Goal: Navigation & Orientation: Find specific page/section

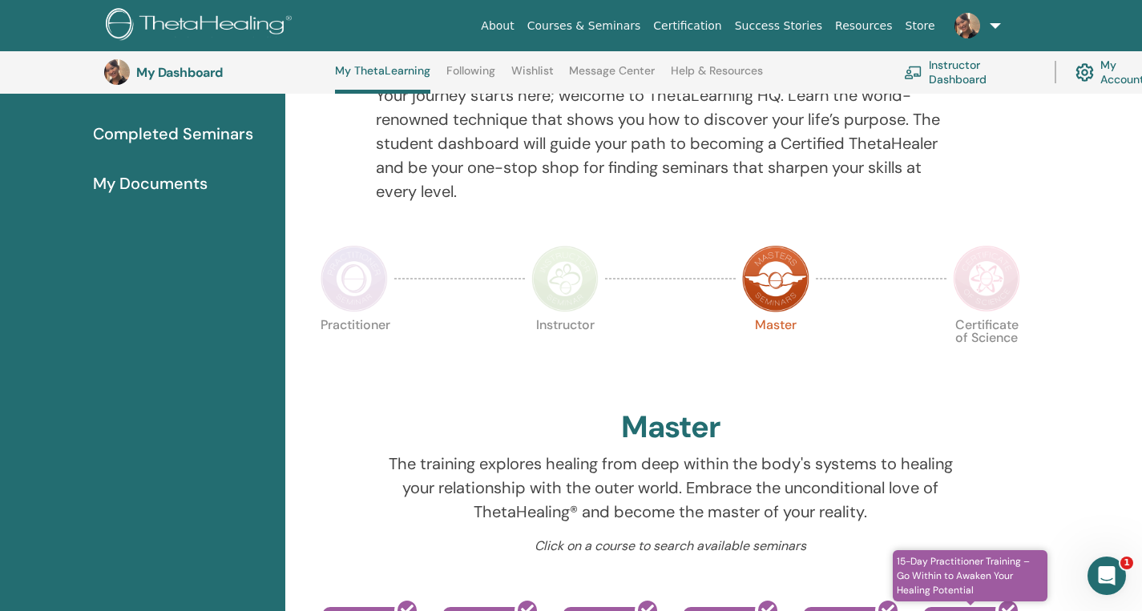
scroll to position [185, 0]
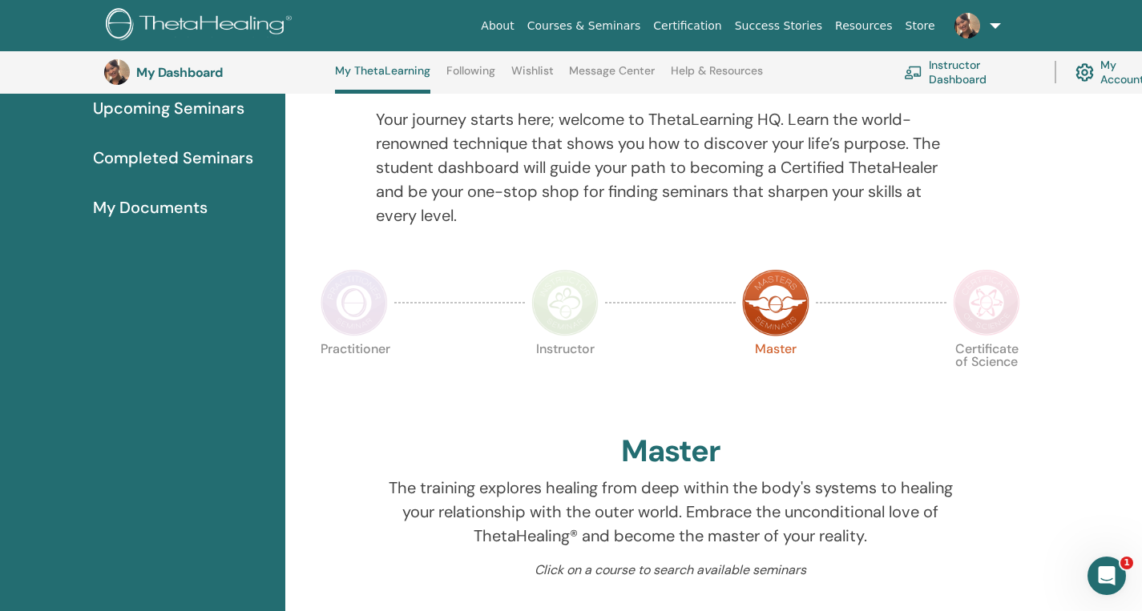
click at [987, 310] on img at bounding box center [986, 302] width 67 height 67
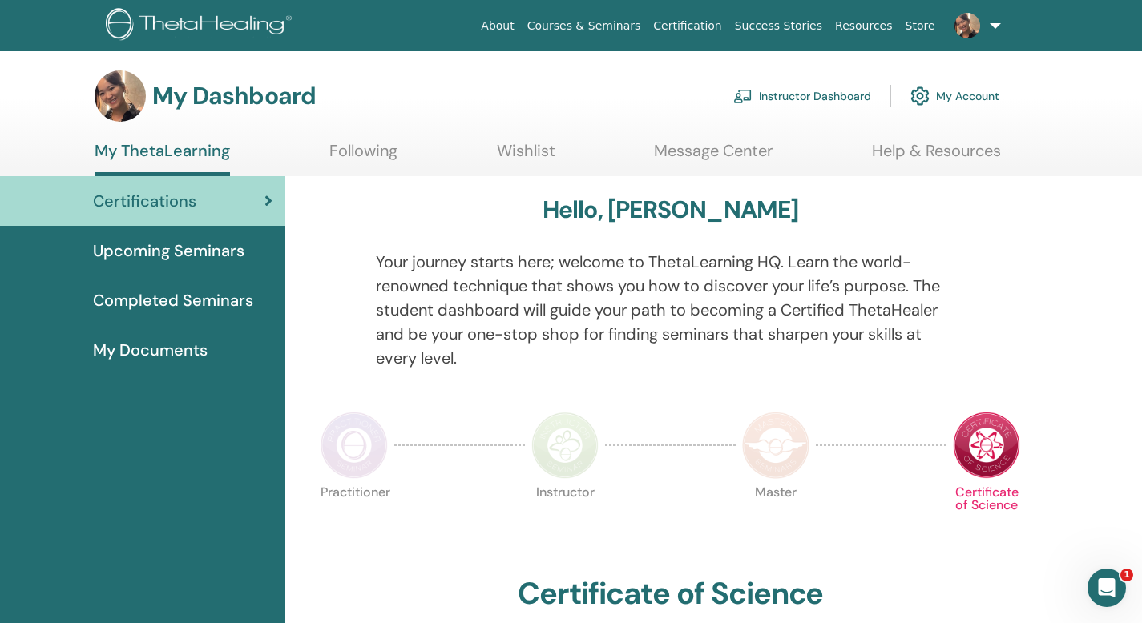
click at [238, 260] on span "Upcoming Seminars" at bounding box center [168, 251] width 151 height 24
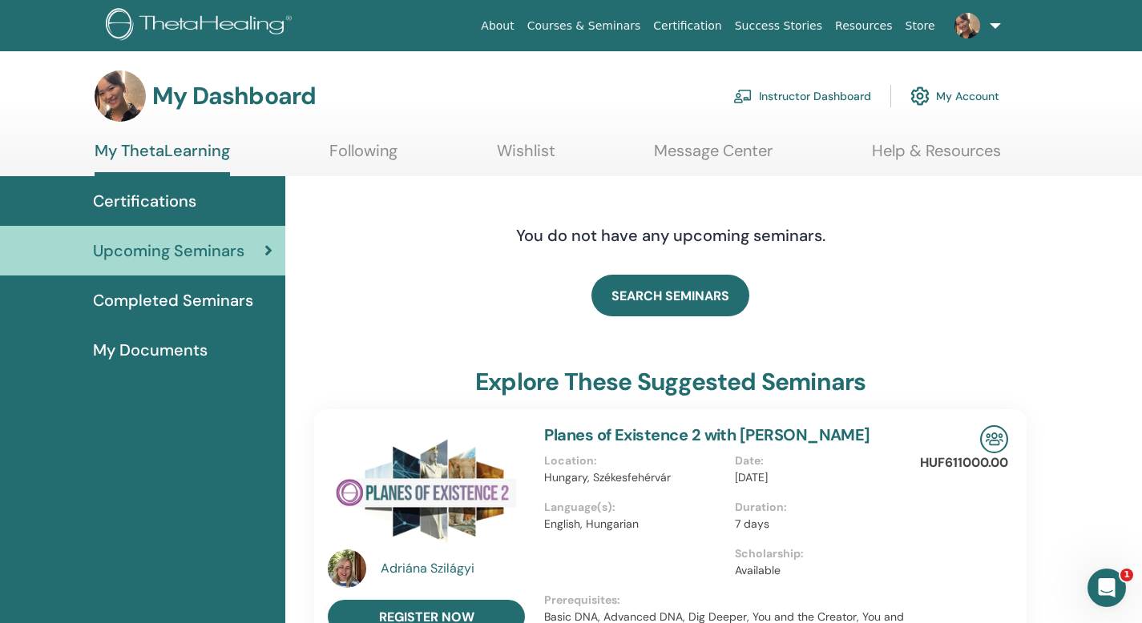
click at [213, 309] on span "Completed Seminars" at bounding box center [173, 300] width 160 height 24
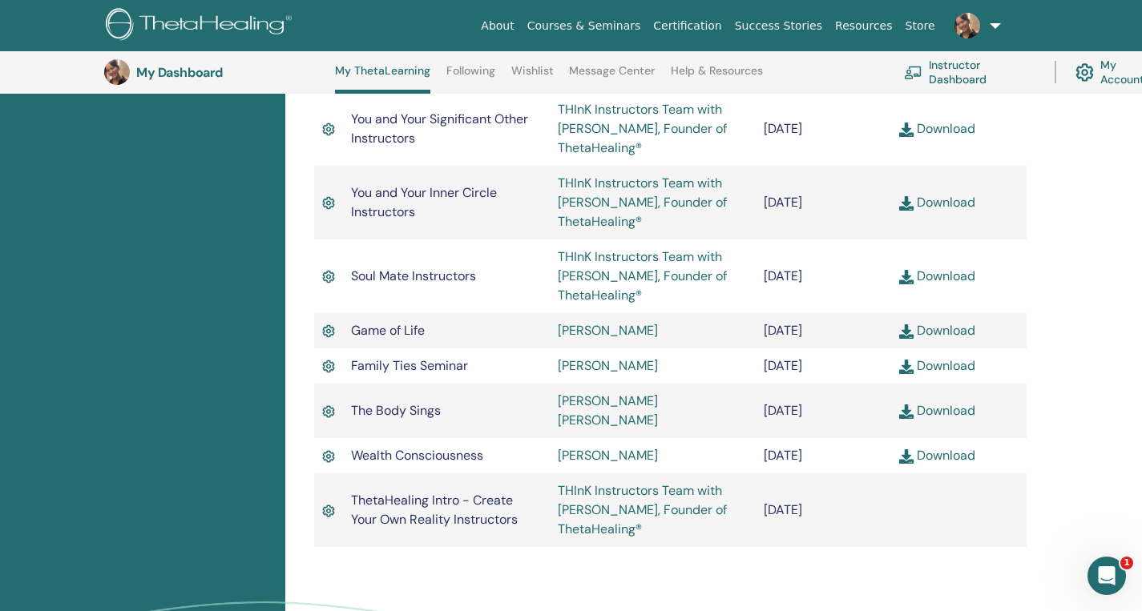
scroll to position [1523, 0]
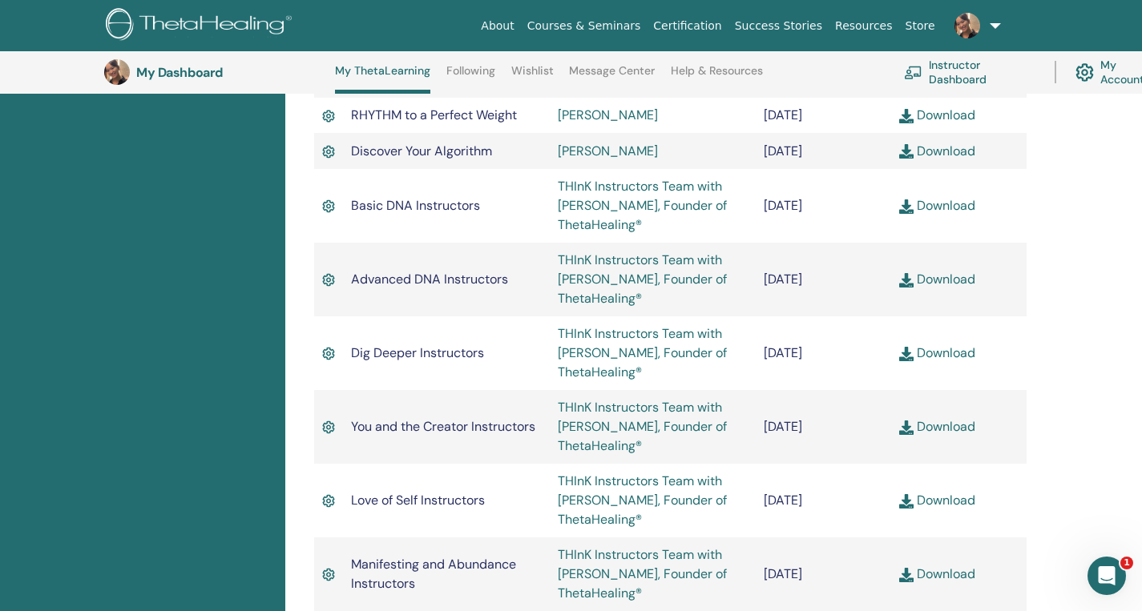
drag, startPoint x: 1149, startPoint y: 92, endPoint x: 1139, endPoint y: 317, distance: 225.3
click at [1140, 301] on div "Completed Seminars Below you can find your completed seminars. If you see missi…" at bounding box center [713, 249] width 856 height 2064
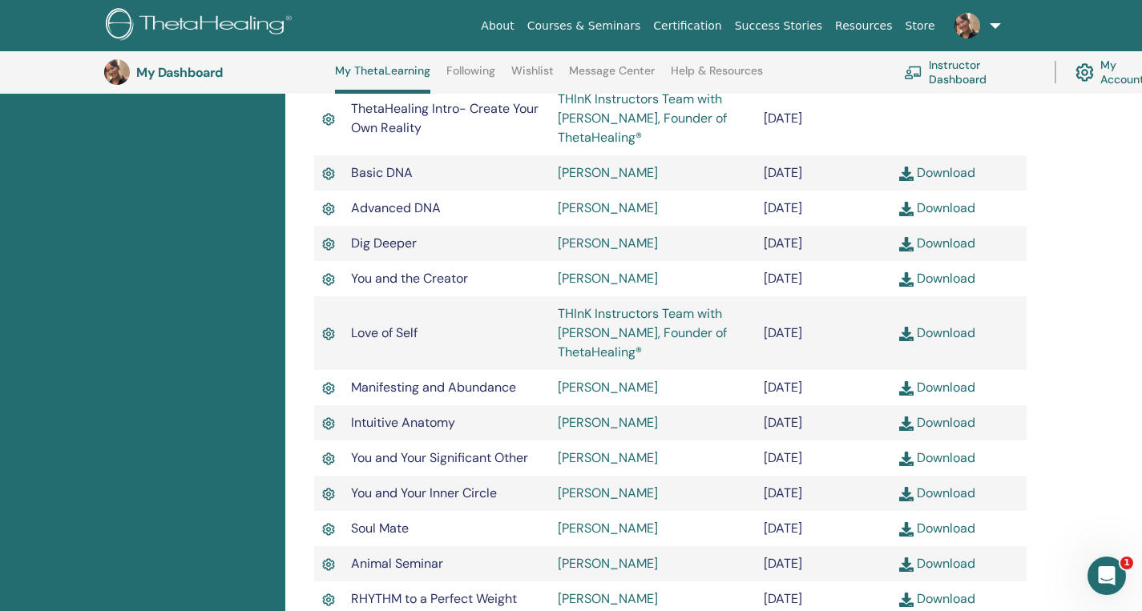
scroll to position [522, 0]
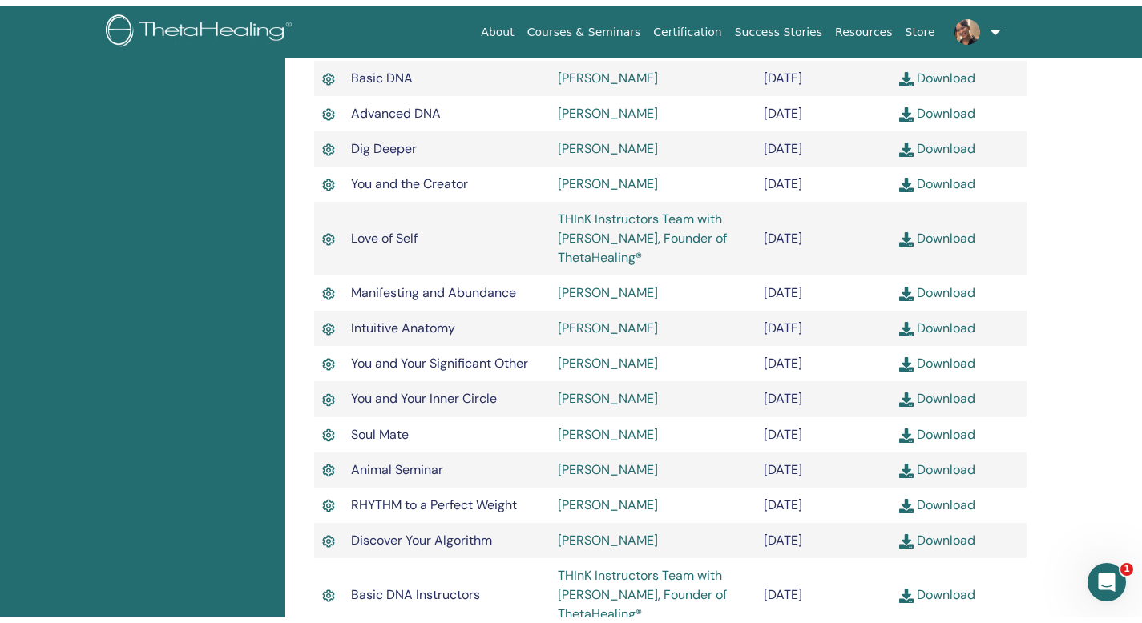
scroll to position [0, 0]
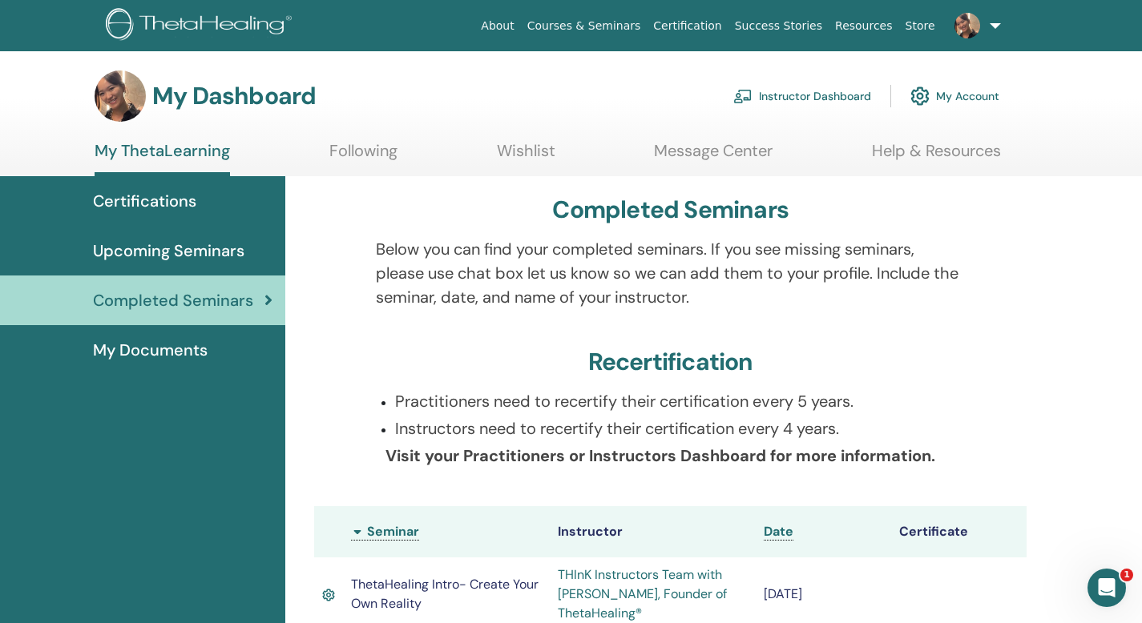
click at [170, 352] on span "My Documents" at bounding box center [150, 350] width 115 height 24
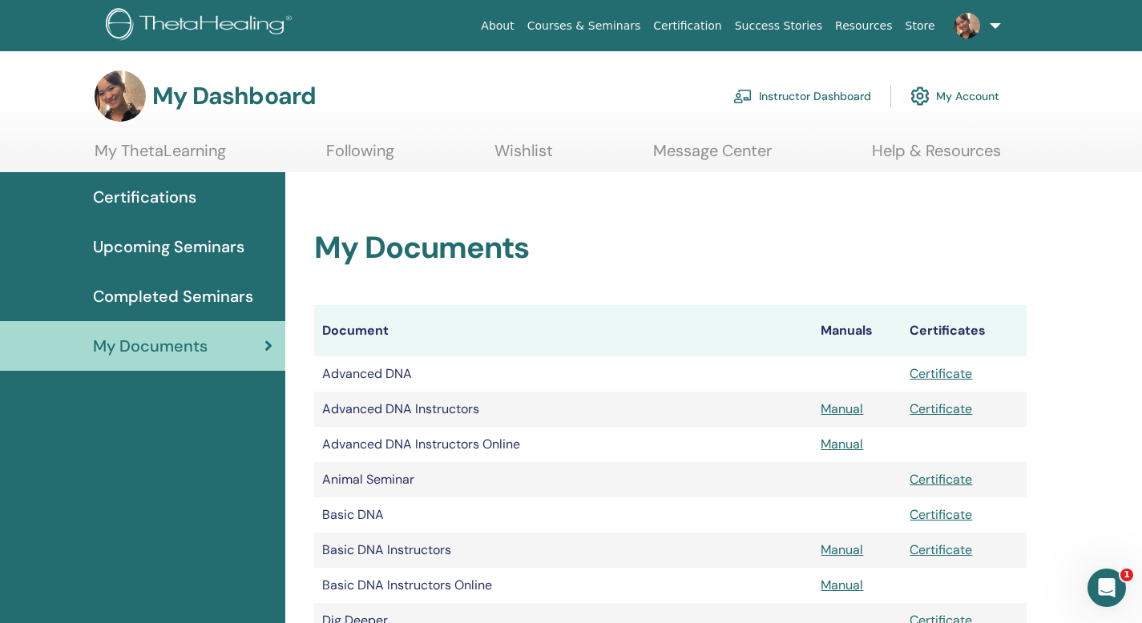
click at [346, 162] on link "Following" at bounding box center [360, 156] width 68 height 31
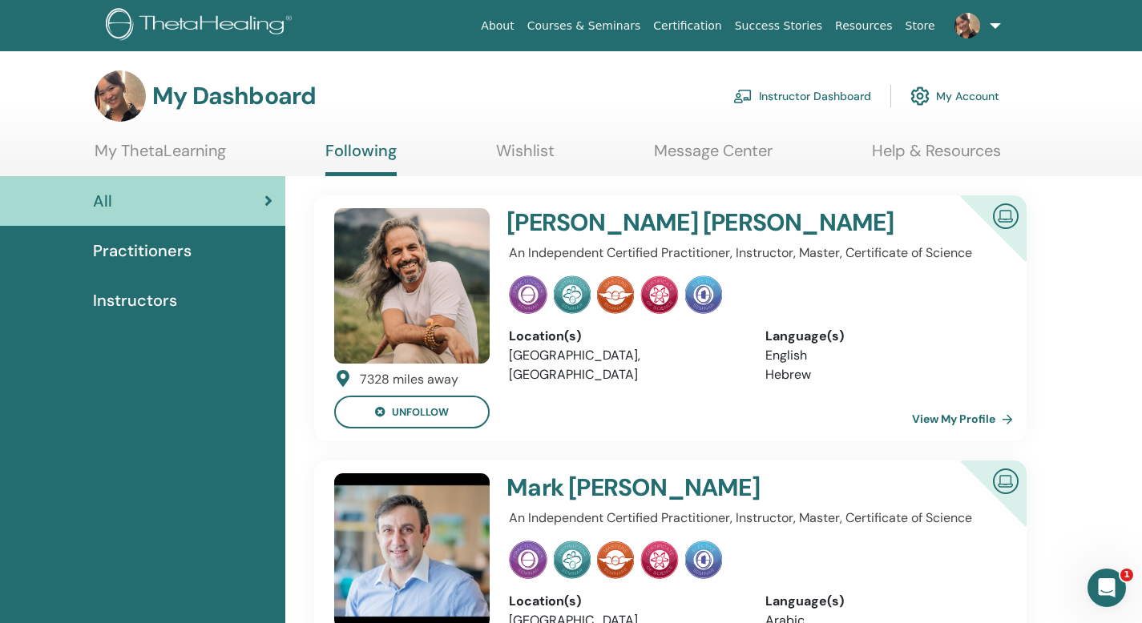
click at [153, 295] on span "Instructors" at bounding box center [135, 300] width 84 height 24
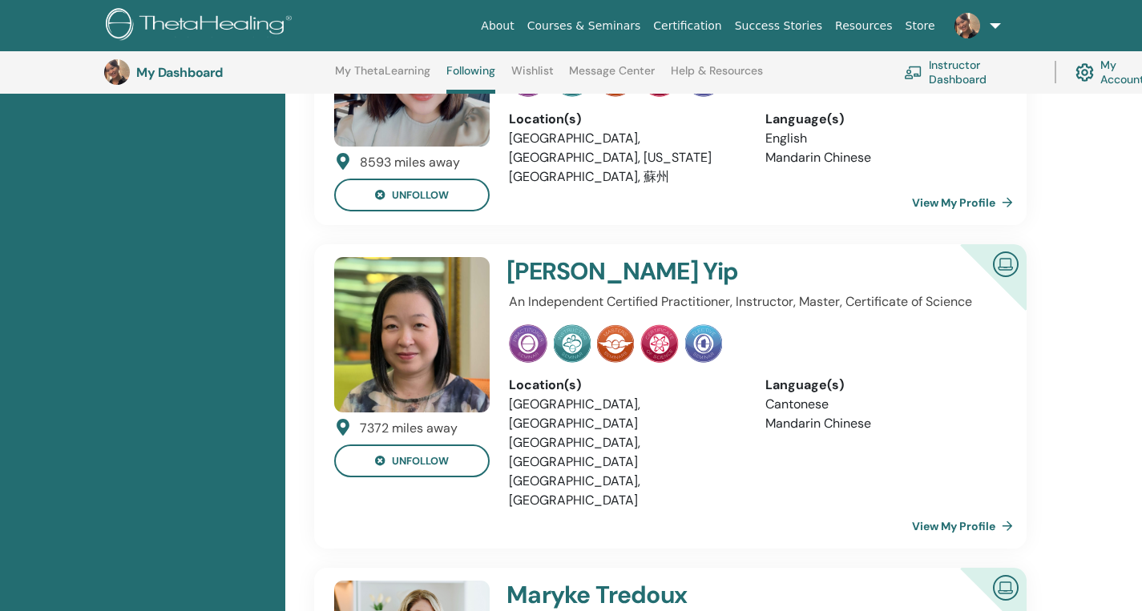
scroll to position [1421, 0]
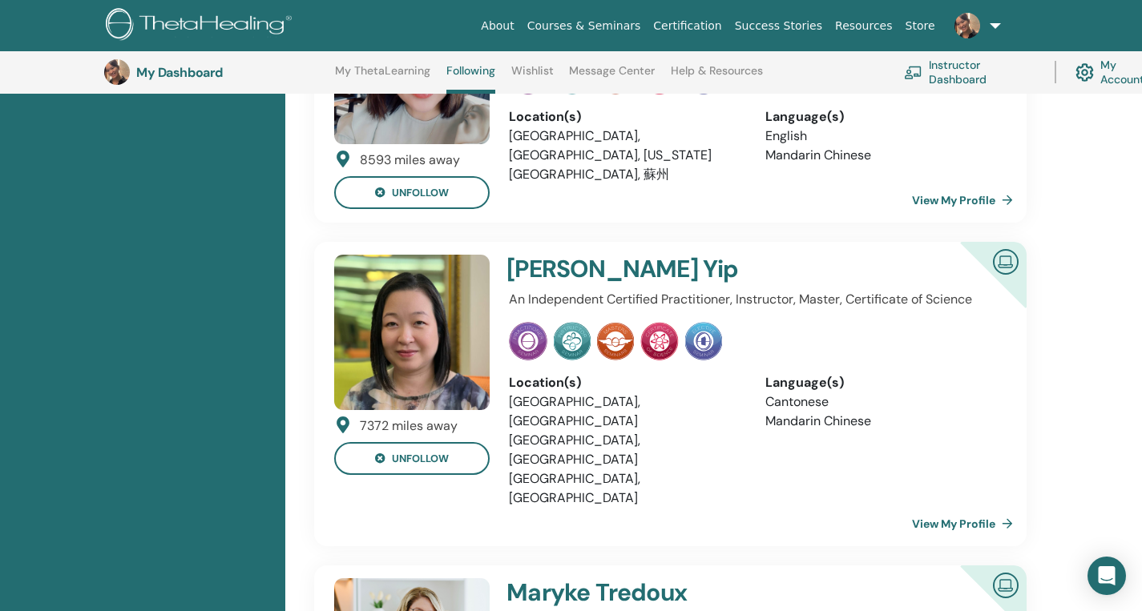
drag, startPoint x: 1148, startPoint y: 69, endPoint x: 1117, endPoint y: 275, distance: 208.2
click at [926, 508] on link "View My Profile" at bounding box center [965, 524] width 107 height 32
